Goal: Information Seeking & Learning: Find specific page/section

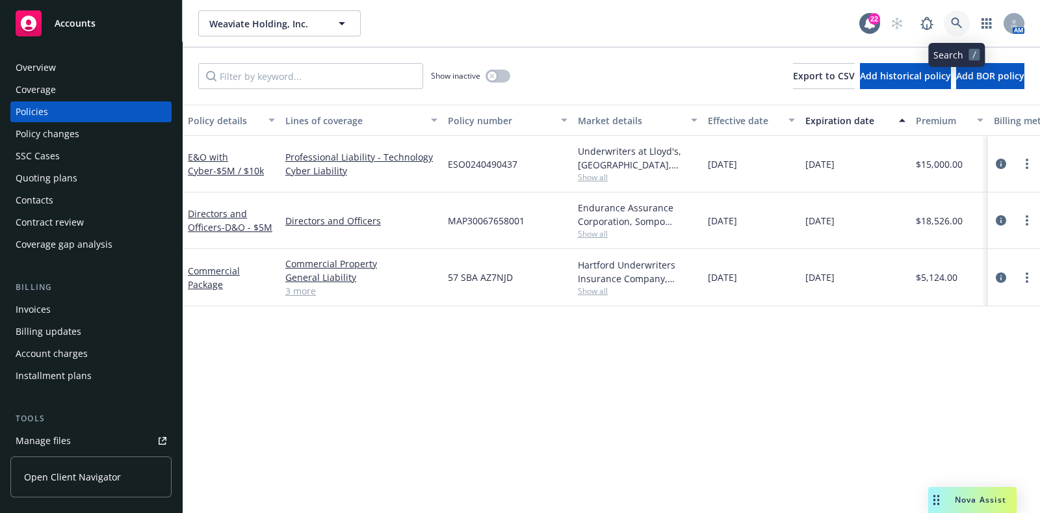
click at [950, 30] on link at bounding box center [957, 23] width 26 height 26
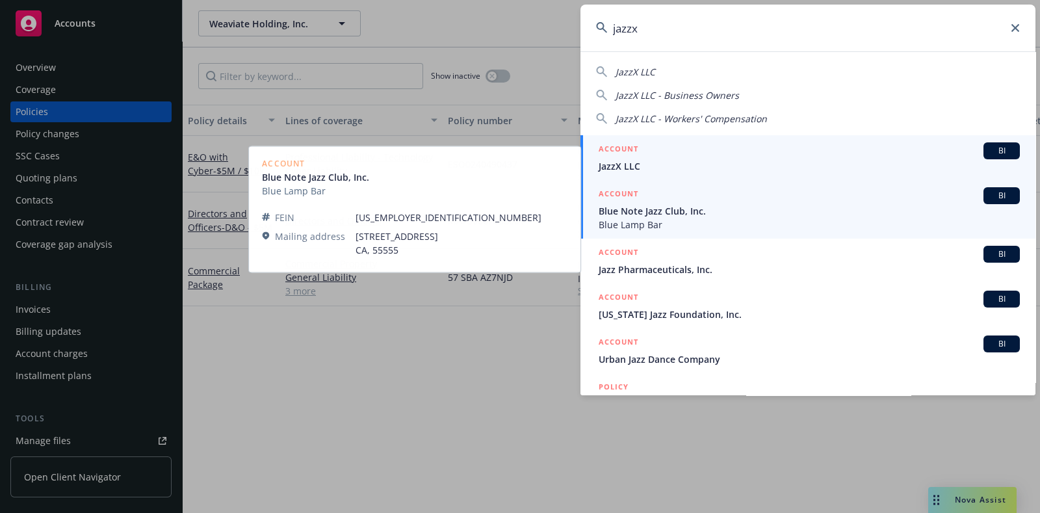
type input "jazzx"
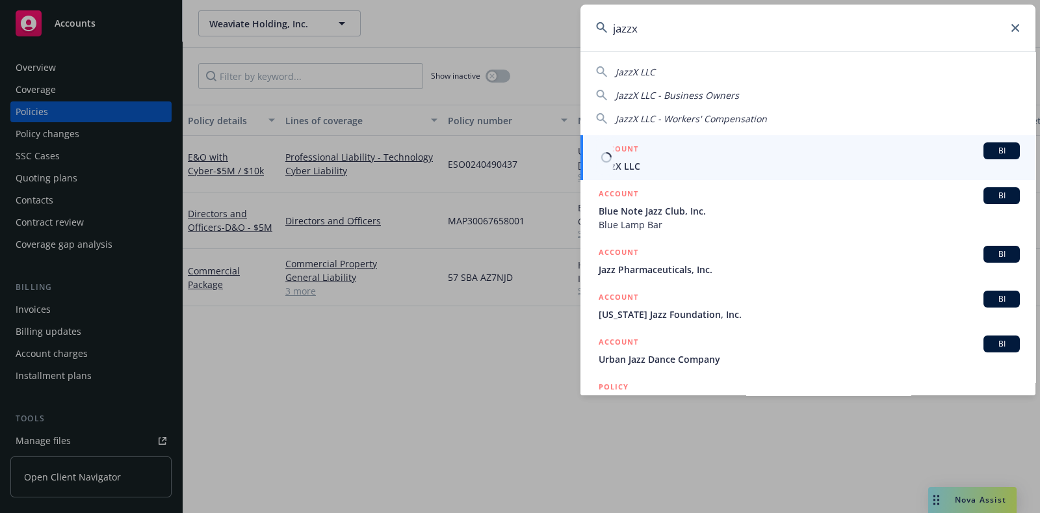
click at [657, 148] on div "ACCOUNT BI" at bounding box center [809, 150] width 421 height 17
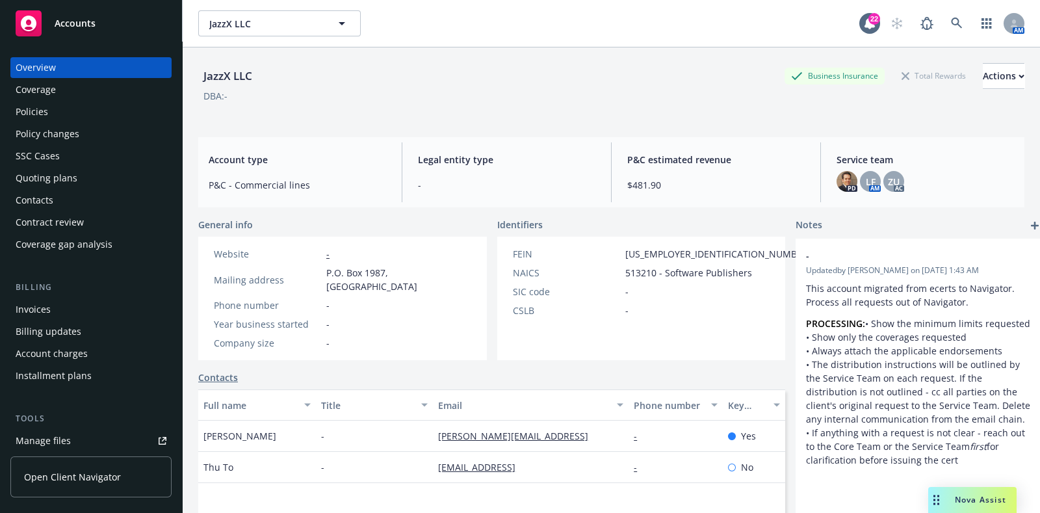
click at [61, 101] on div "Policies" at bounding box center [91, 111] width 151 height 21
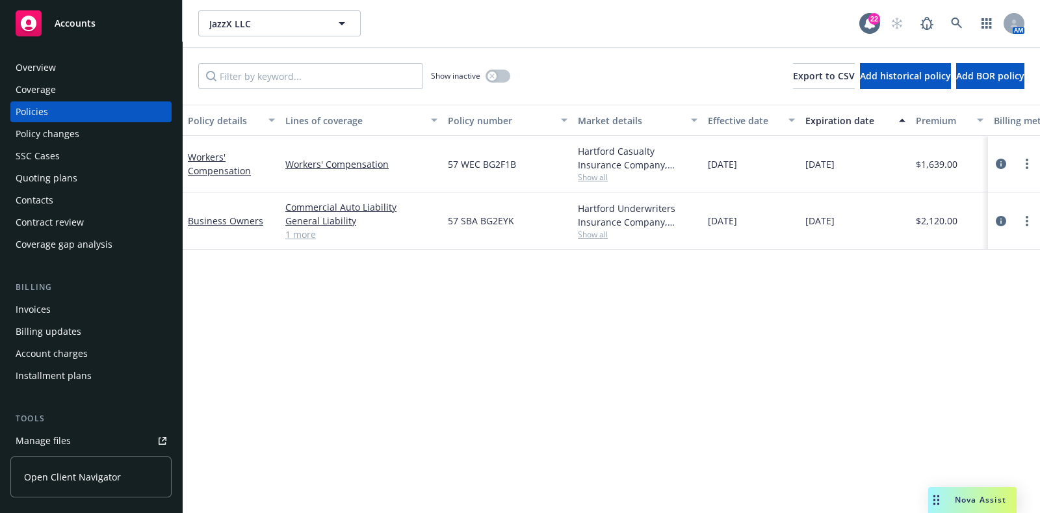
click at [62, 129] on div "Policy changes" at bounding box center [48, 134] width 64 height 21
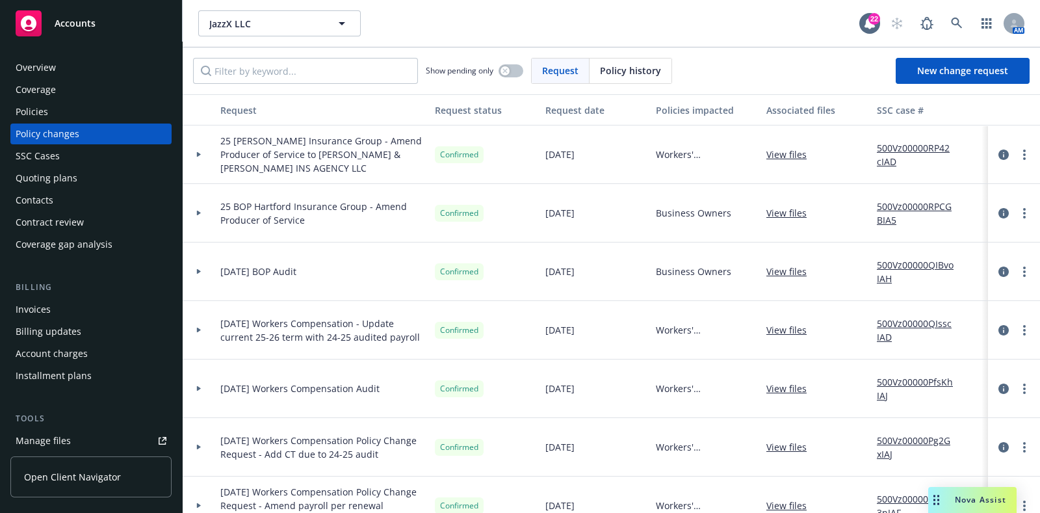
scroll to position [49, 0]
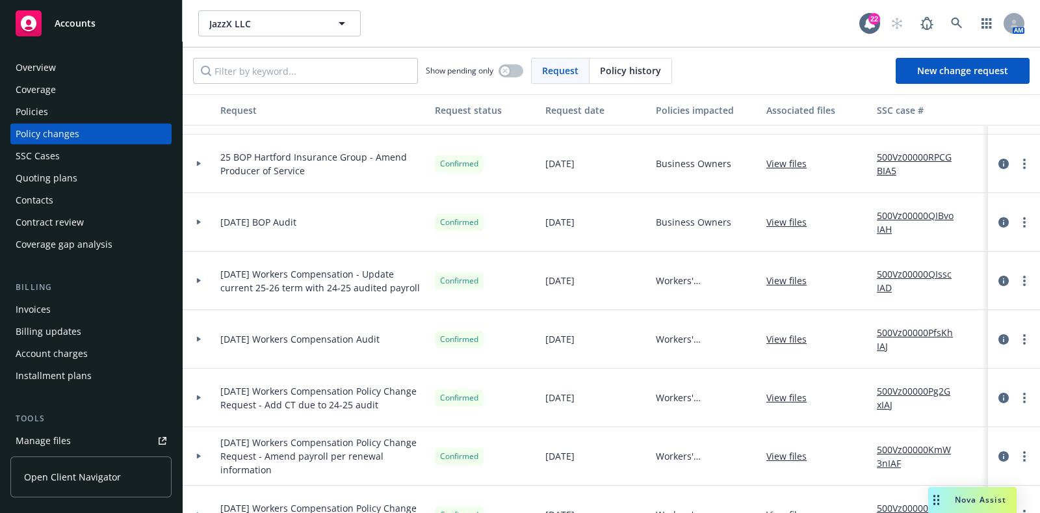
click at [198, 327] on div at bounding box center [199, 339] width 33 height 59
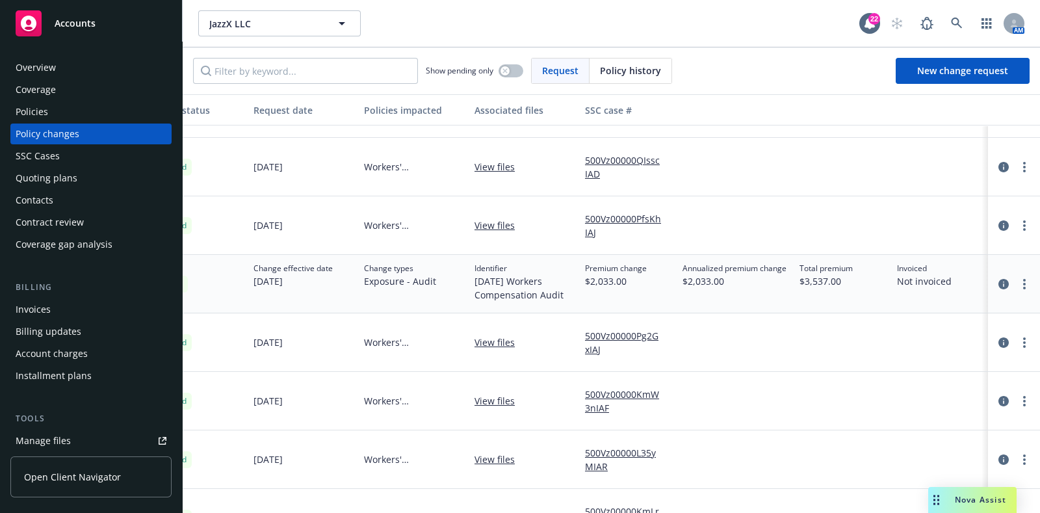
scroll to position [163, 292]
click at [964, 18] on link at bounding box center [957, 23] width 26 height 26
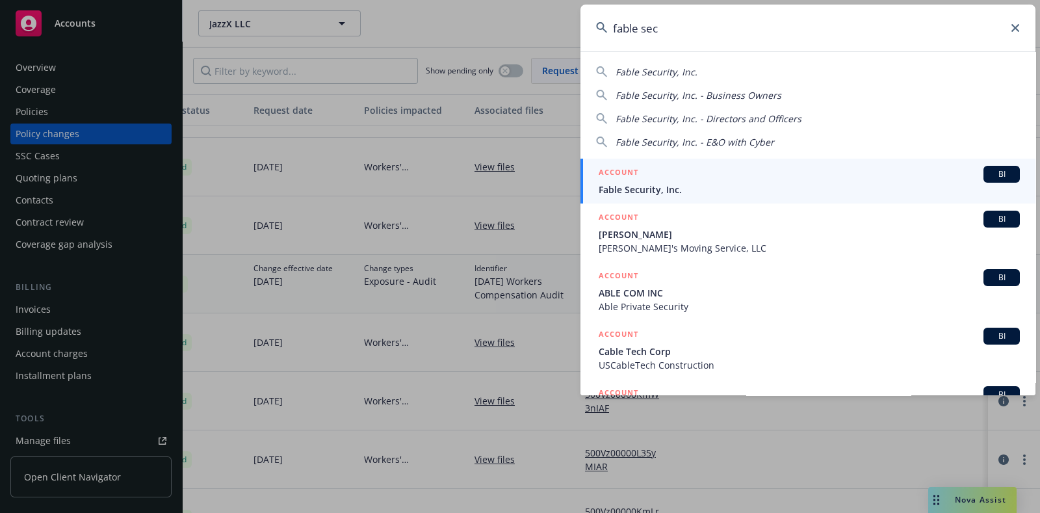
type input "fable sec"
click at [642, 187] on span "Fable Security, Inc." at bounding box center [809, 190] width 421 height 14
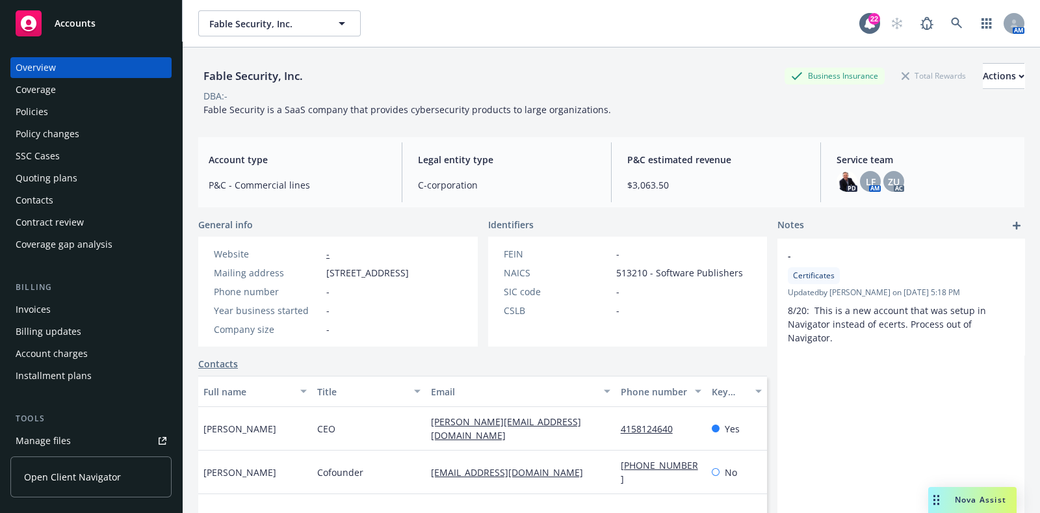
click at [95, 116] on div "Policies" at bounding box center [91, 111] width 151 height 21
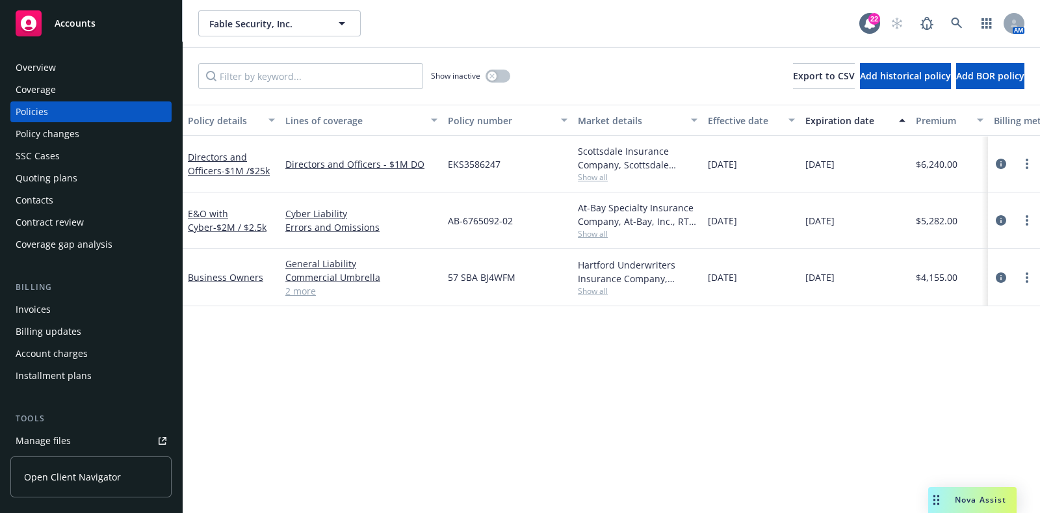
scroll to position [0, 55]
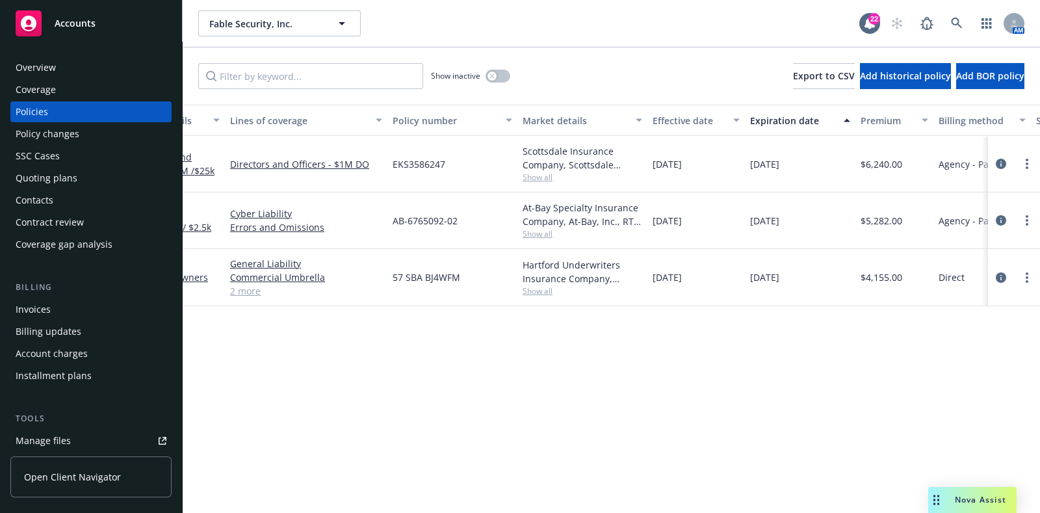
click at [41, 319] on div "Invoices" at bounding box center [33, 309] width 35 height 21
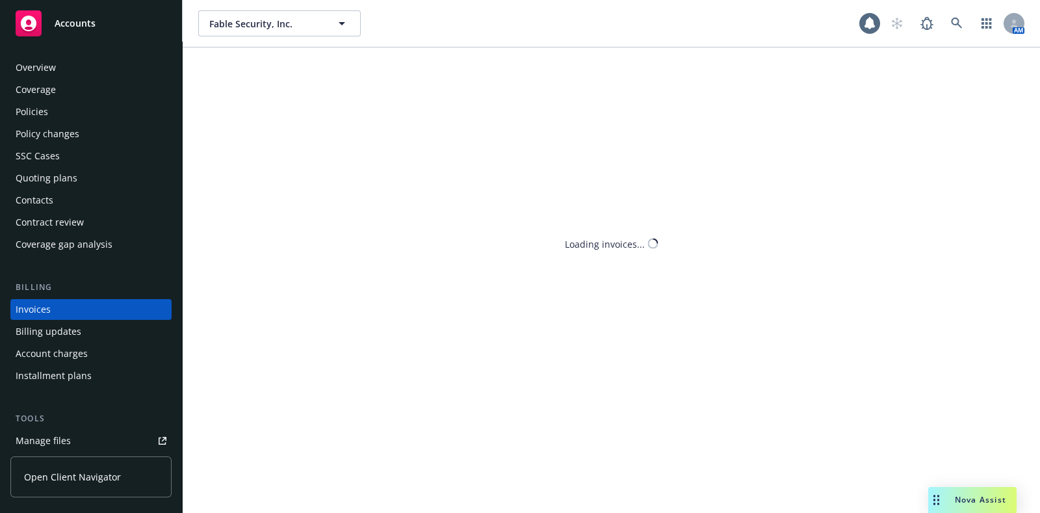
scroll to position [32, 0]
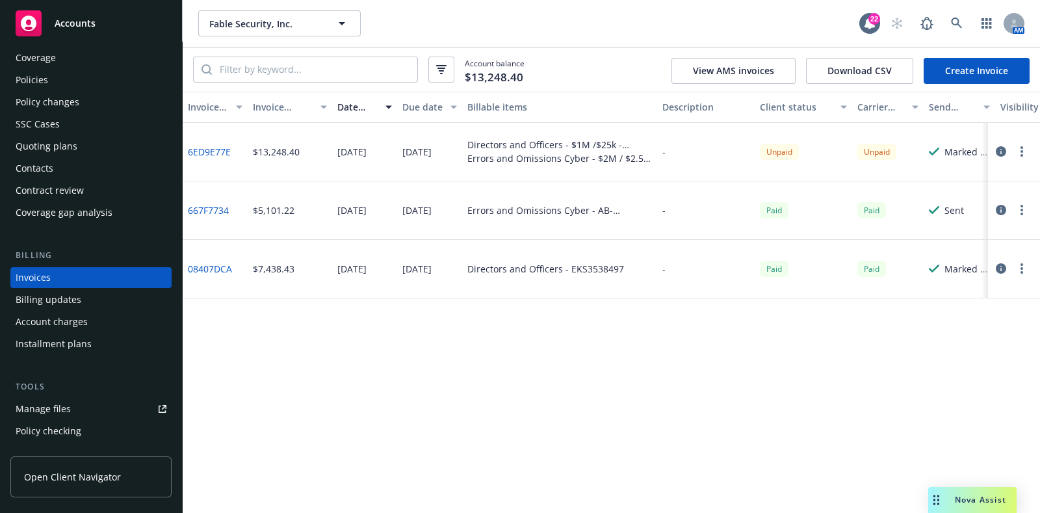
click at [75, 86] on div "Policies" at bounding box center [91, 80] width 151 height 21
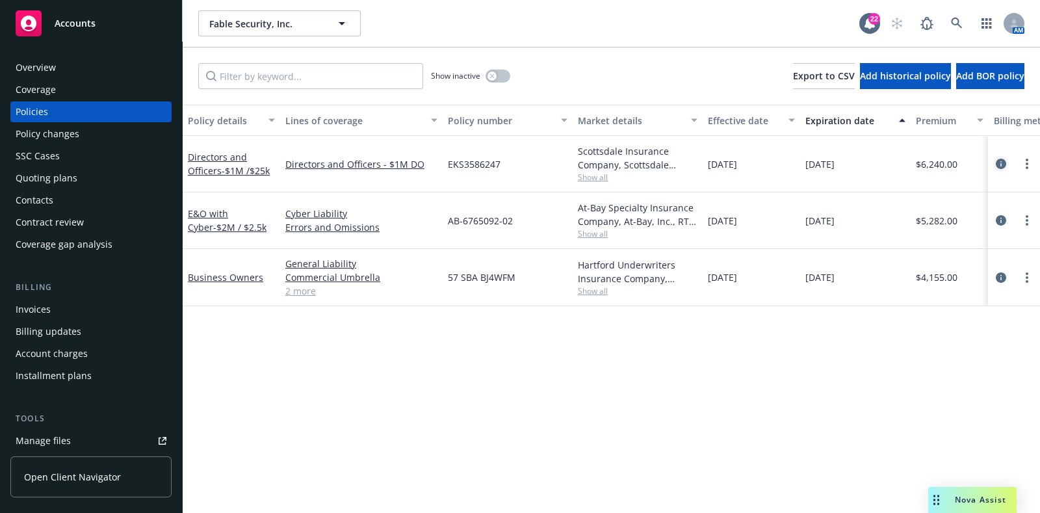
click at [1004, 160] on icon "circleInformation" at bounding box center [1001, 164] width 10 height 10
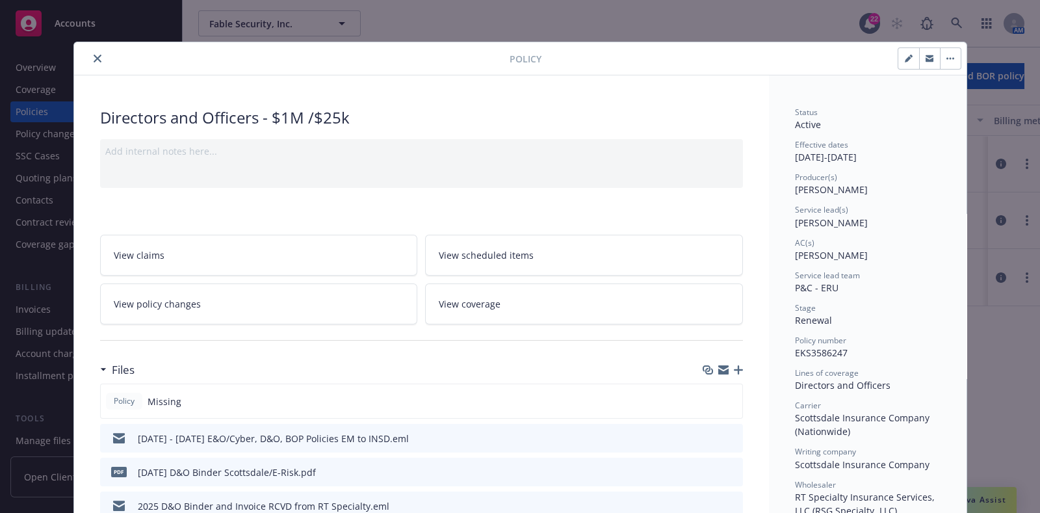
click at [94, 56] on icon "close" at bounding box center [98, 59] width 8 height 8
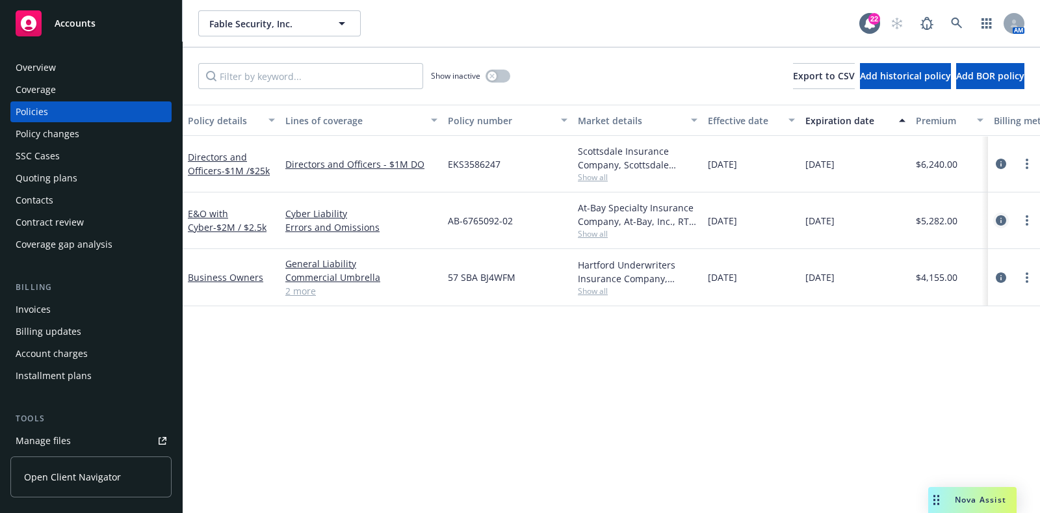
click at [1001, 219] on icon "circleInformation" at bounding box center [1001, 220] width 10 height 10
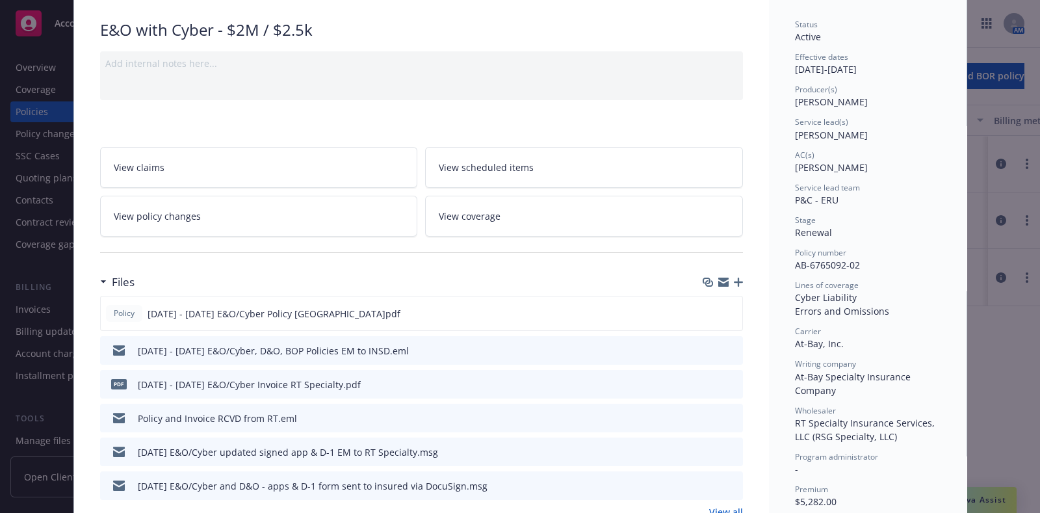
scroll to position [142, 0]
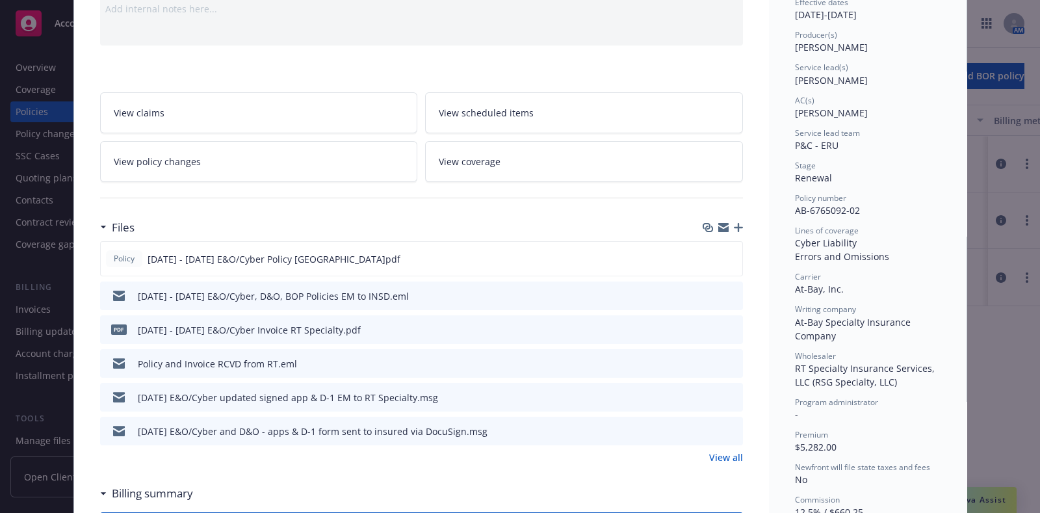
click at [729, 291] on icon "preview file" at bounding box center [731, 295] width 12 height 9
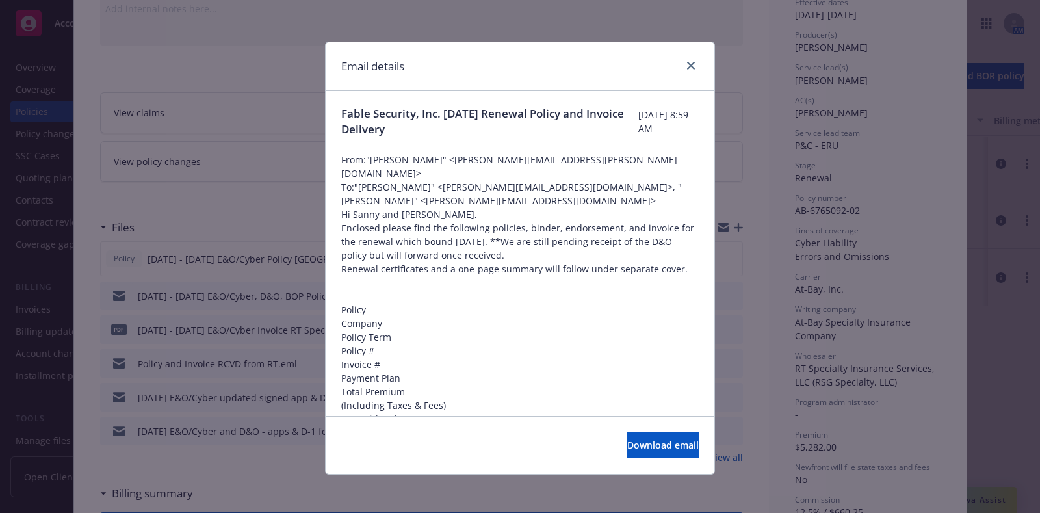
scroll to position [0, 0]
click at [683, 67] on link "close" at bounding box center [691, 66] width 16 height 16
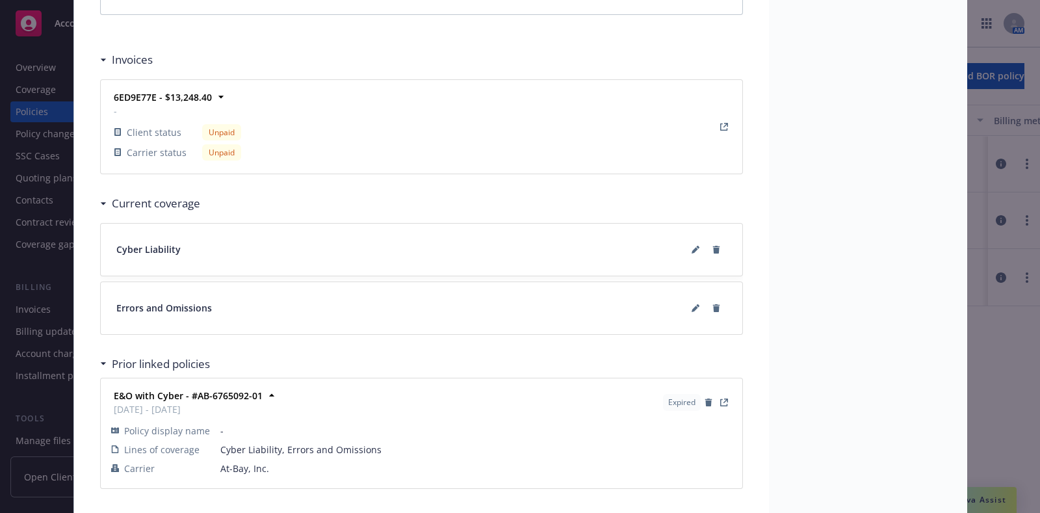
scroll to position [1163, 0]
drag, startPoint x: 571, startPoint y: 294, endPoint x: 579, endPoint y: 323, distance: 30.3
click at [579, 323] on div "Errors and Omissions" at bounding box center [422, 308] width 642 height 52
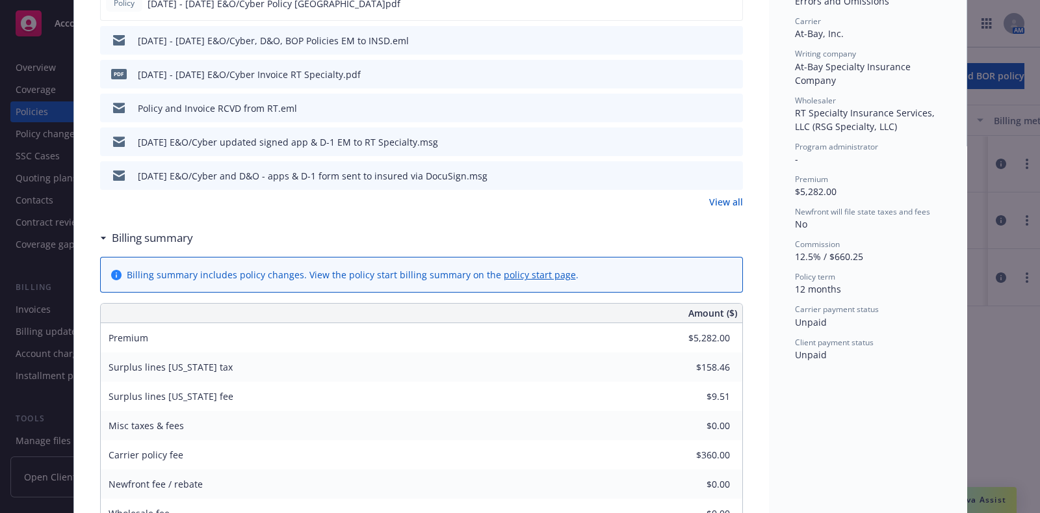
scroll to position [374, 0]
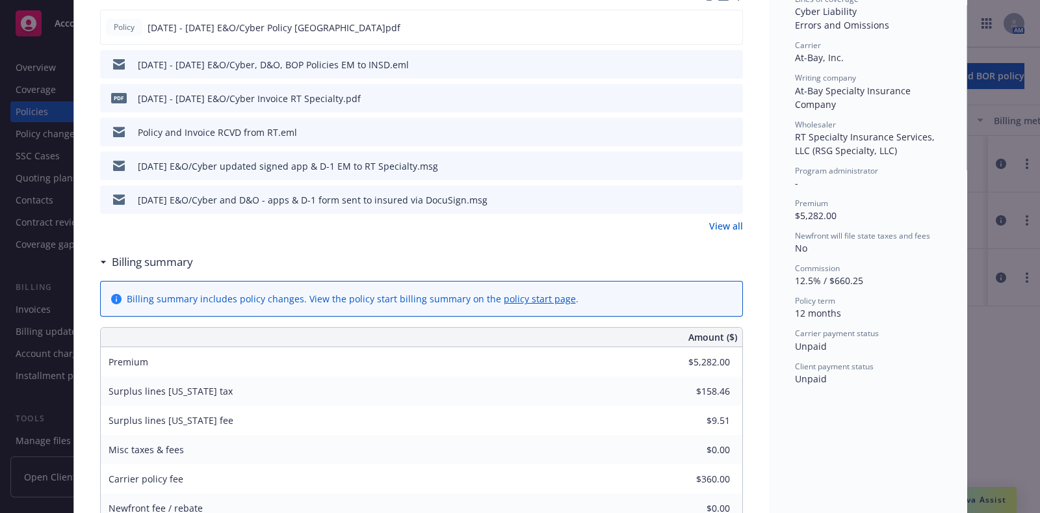
click at [709, 226] on link "View all" at bounding box center [726, 226] width 34 height 14
